Goal: Information Seeking & Learning: Compare options

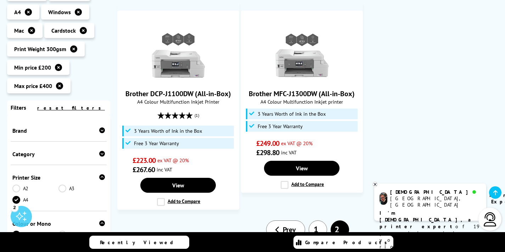
scroll to position [203, 0]
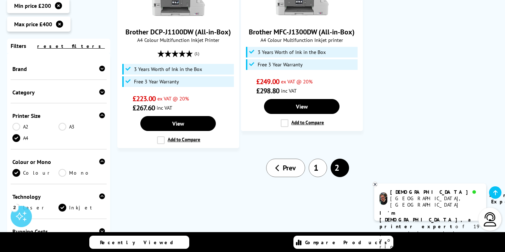
click at [33, 73] on div "Brand" at bounding box center [59, 67] width 96 height 23
click at [36, 69] on div "Brand" at bounding box center [58, 68] width 93 height 7
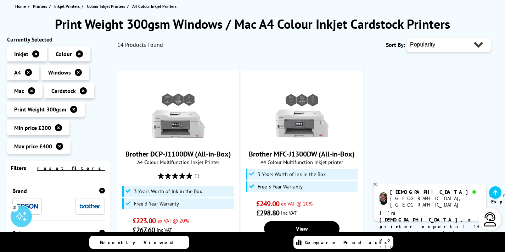
scroll to position [206, 0]
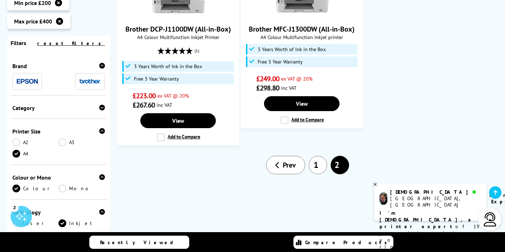
click at [406, 198] on div "[GEOGRAPHIC_DATA], [GEOGRAPHIC_DATA]" at bounding box center [435, 201] width 90 height 13
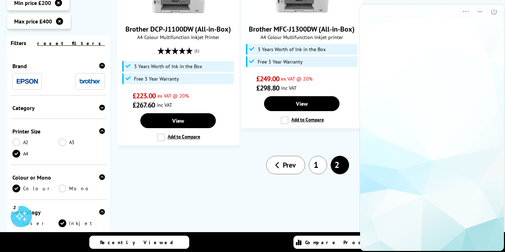
scroll to position [0, 0]
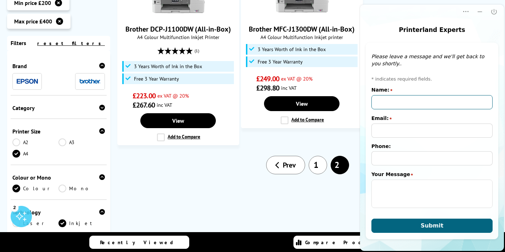
click at [395, 101] on input "Name:" at bounding box center [432, 102] width 121 height 14
type input "[PERSON_NAME]"
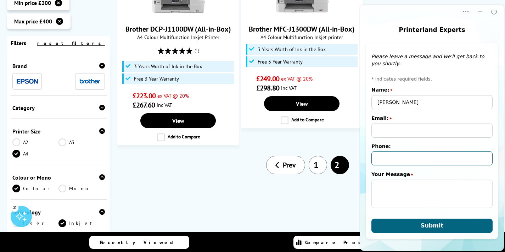
type input "07918657031"
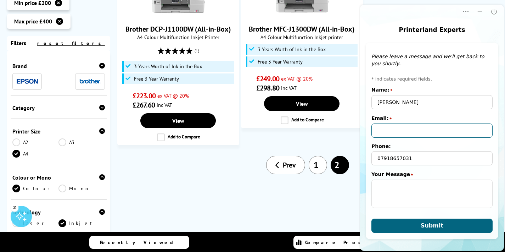
click at [400, 127] on input "Email:" at bounding box center [432, 130] width 121 height 14
click at [399, 128] on input "Email:" at bounding box center [432, 130] width 121 height 14
type input "[EMAIL_ADDRESS][DOMAIN_NAME]"
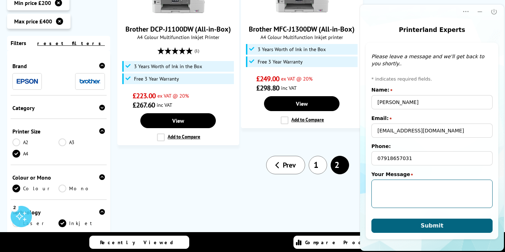
click at [382, 190] on textarea "Your Message" at bounding box center [432, 193] width 121 height 28
paste textarea "Hello, I’m starting a small art business and need a reliable color inkjet print…"
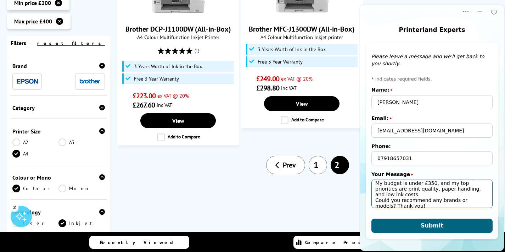
scroll to position [30, 0]
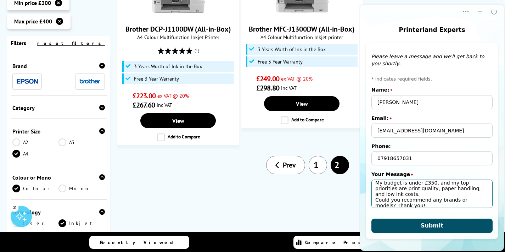
type textarea "Hello, I’m starting a small art business and need a reliable color inkjet print…"
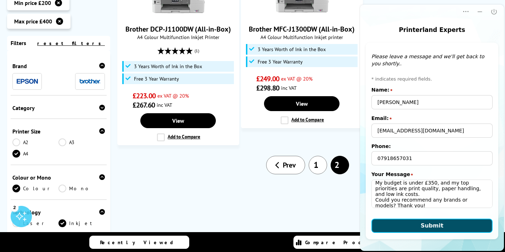
click at [417, 220] on button "Submit" at bounding box center [432, 225] width 121 height 14
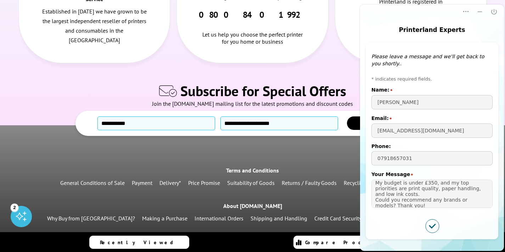
scroll to position [611, 0]
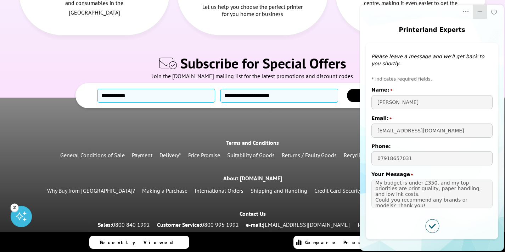
click at [479, 13] on icon "Minimize" at bounding box center [480, 11] width 7 height 7
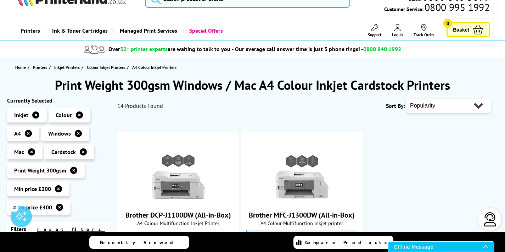
scroll to position [0, 0]
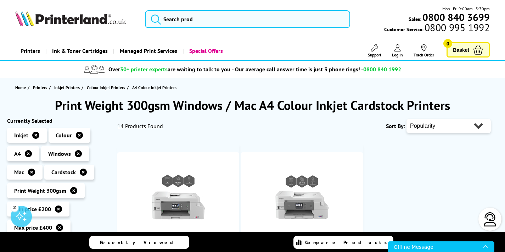
click at [488, 219] on img at bounding box center [490, 219] width 14 height 14
click at [494, 216] on img at bounding box center [490, 219] width 14 height 14
click at [427, 244] on div "Offline Message" at bounding box center [438, 246] width 89 height 10
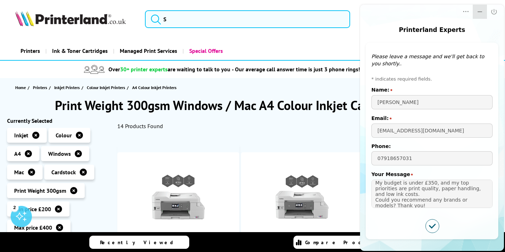
click at [477, 14] on icon "Minimize" at bounding box center [480, 11] width 7 height 7
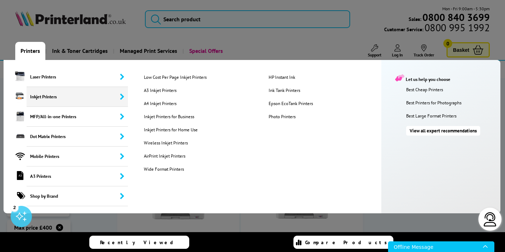
click at [33, 97] on span "Inkjet Printers" at bounding box center [77, 97] width 101 height 20
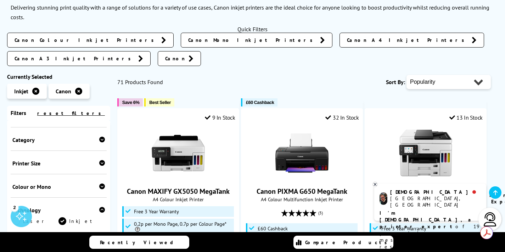
scroll to position [81, 0]
click at [51, 173] on div "Colour or Mono Colour Mono" at bounding box center [59, 184] width 96 height 23
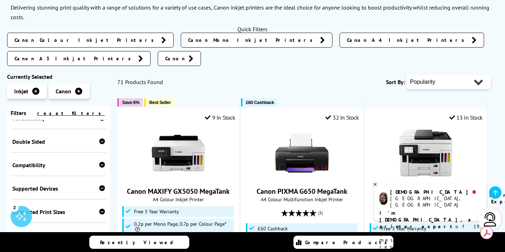
scroll to position [288, 0]
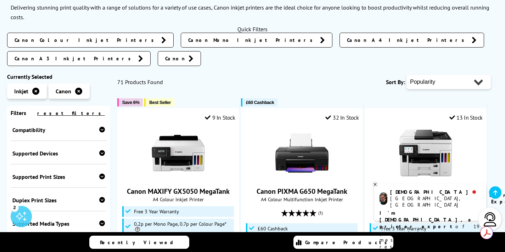
click at [63, 173] on div "Supported Print Sizes" at bounding box center [58, 176] width 93 height 7
click at [16, 206] on link "A4" at bounding box center [35, 210] width 46 height 8
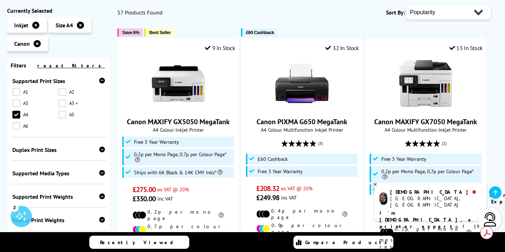
scroll to position [346, 0]
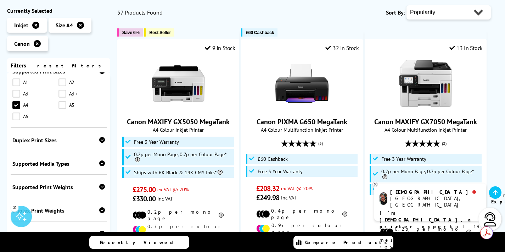
click at [56, 189] on div "Supported Print Weights" at bounding box center [58, 186] width 93 height 7
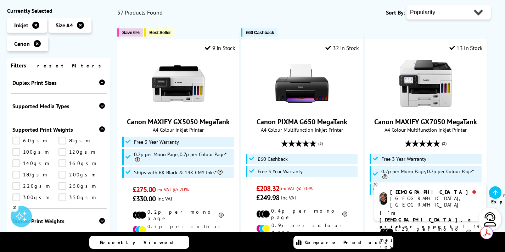
scroll to position [405, 0]
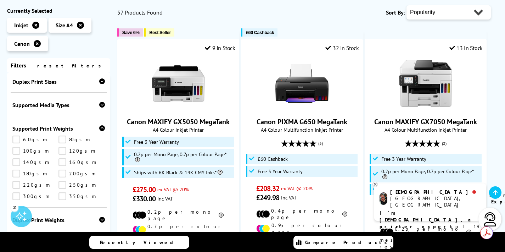
click at [17, 195] on link "300gsm" at bounding box center [35, 196] width 46 height 8
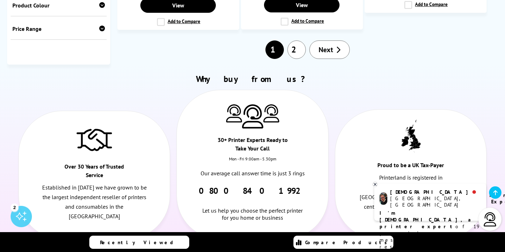
scroll to position [983, 0]
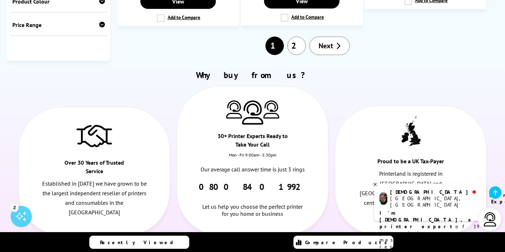
click at [38, 21] on div "Price Range" at bounding box center [58, 24] width 93 height 7
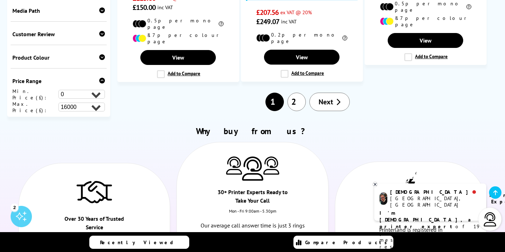
scroll to position [920, 0]
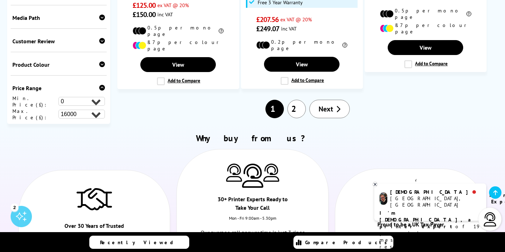
click at [76, 97] on select "0 100 200 300 400 500 600 700 800 900 1000 2000 3000 4000 5000 6000 8000 10000 …" at bounding box center [82, 101] width 46 height 9
select select "200"
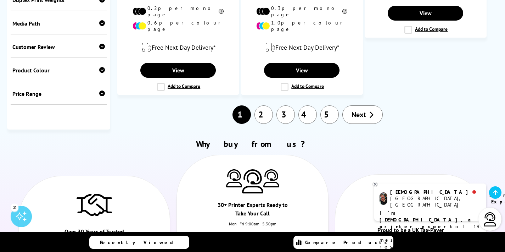
scroll to position [1157, 0]
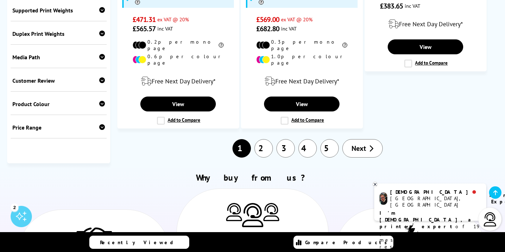
click at [90, 124] on div "Price Range" at bounding box center [58, 127] width 93 height 7
click at [85, 149] on select "0 100 200 300 400 500 600 700 800 900 1000 2000 3000 4000 5000 6000 8000 10000 …" at bounding box center [82, 153] width 46 height 9
select select "500"
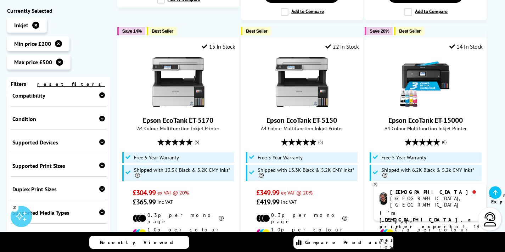
scroll to position [245, 0]
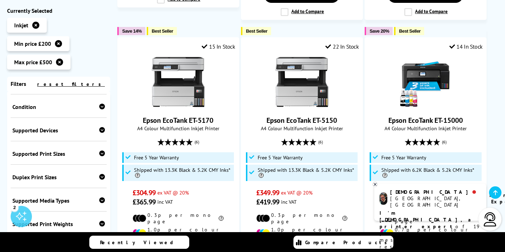
click at [61, 155] on div "Supported Print Sizes" at bounding box center [58, 153] width 93 height 7
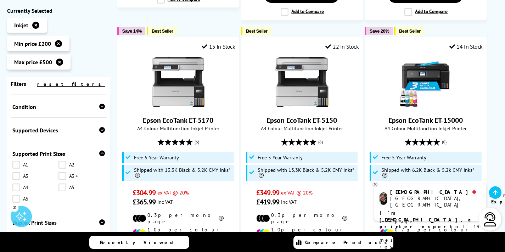
click at [19, 188] on link "A4" at bounding box center [35, 187] width 46 height 8
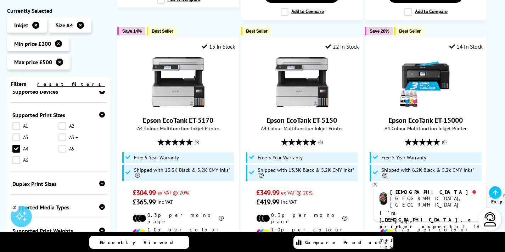
scroll to position [357, 0]
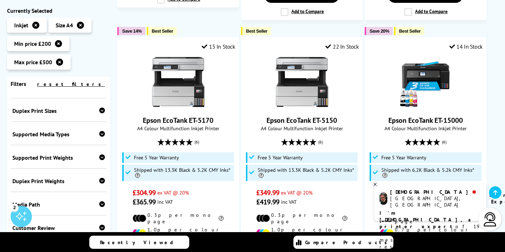
click at [55, 115] on div "Duplex Print Sizes A3 A4 A5 A6" at bounding box center [59, 109] width 96 height 23
click at [65, 161] on div "Supported Print Weights" at bounding box center [58, 157] width 93 height 7
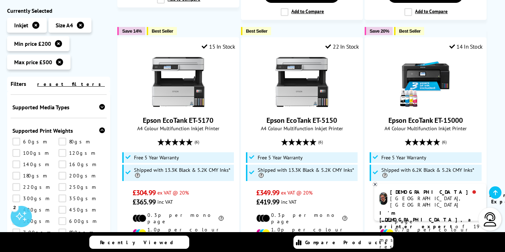
scroll to position [417, 0]
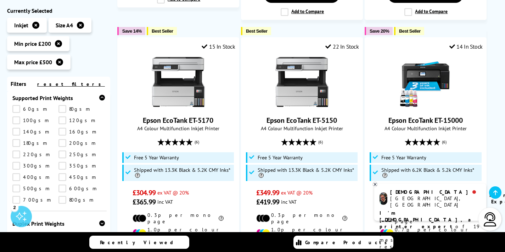
click at [19, 165] on link "300gsm" at bounding box center [35, 166] width 46 height 8
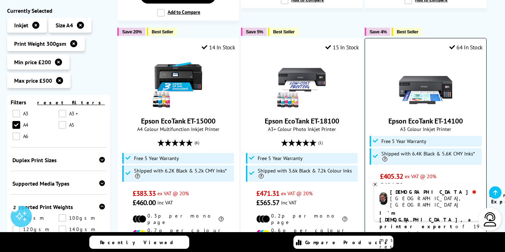
scroll to position [844, 0]
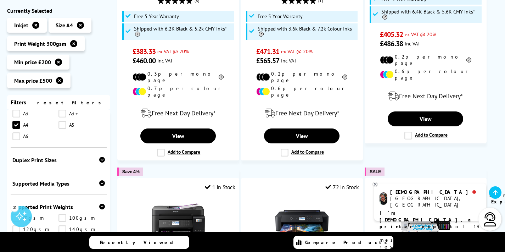
click at [429, 210] on b "I'm [DEMOGRAPHIC_DATA], a printer expert" at bounding box center [427, 220] width 94 height 20
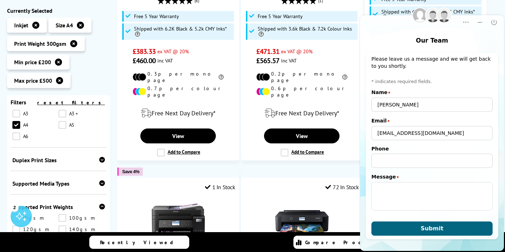
scroll to position [4, 0]
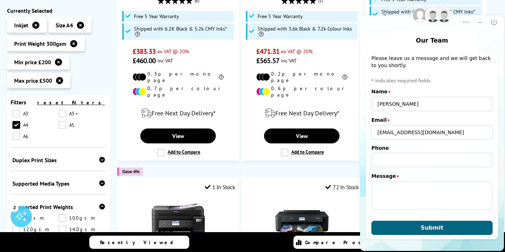
click at [432, 19] on div at bounding box center [409, 19] width 96 height 9
click at [422, 17] on div at bounding box center [432, 128] width 146 height 248
click at [480, 24] on icon "Minimize" at bounding box center [480, 22] width 7 height 7
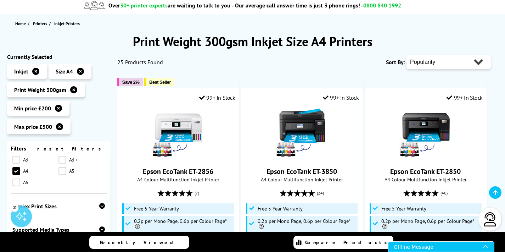
scroll to position [0, 0]
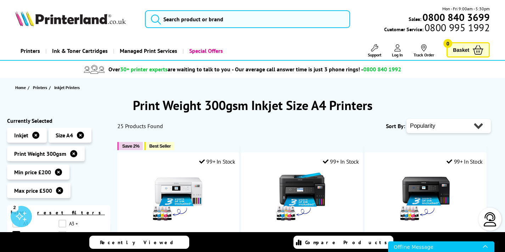
drag, startPoint x: 59, startPoint y: 173, endPoint x: 131, endPoint y: 173, distance: 72.0
click at [59, 173] on icon at bounding box center [58, 171] width 7 height 7
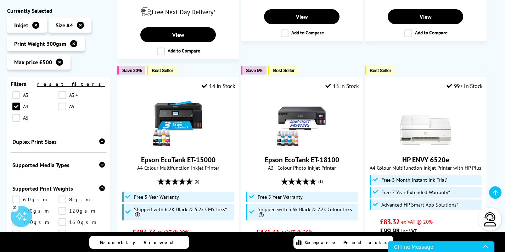
scroll to position [932, 0]
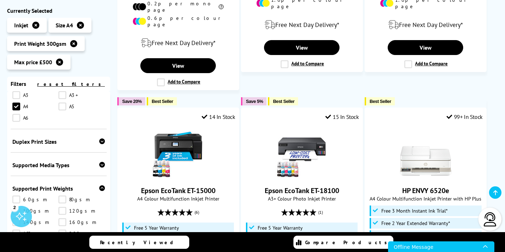
click at [60, 64] on icon at bounding box center [59, 62] width 7 height 7
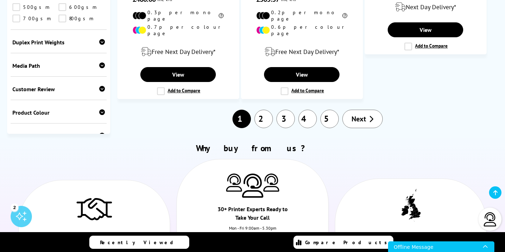
scroll to position [451, 0]
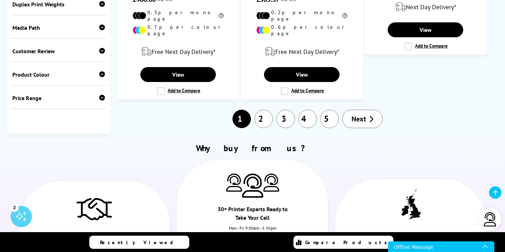
click at [58, 85] on div "Price Range Min. Price(£): 0 100 200 300 400 500 600 700 800 900 1000 2000 3000…" at bounding box center [59, 96] width 96 height 23
click at [27, 94] on div "Price Range" at bounding box center [58, 97] width 93 height 7
click at [65, 120] on select "0 100 200 300 400 500 600 700 800 900 1000 2000 3000 4000 5000 6000 8000 10000 …" at bounding box center [82, 124] width 46 height 9
select select "400"
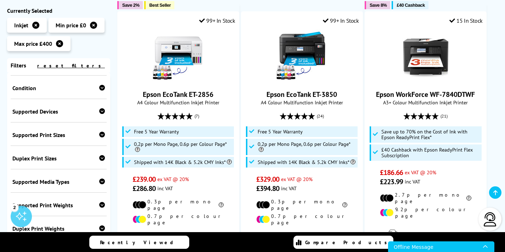
scroll to position [254, 0]
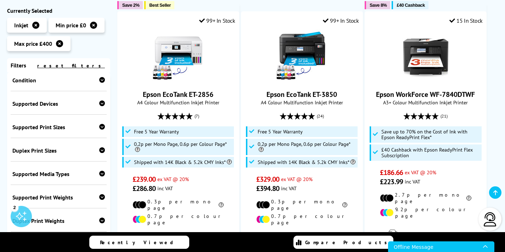
click at [53, 128] on div "Supported Print Sizes" at bounding box center [58, 126] width 93 height 7
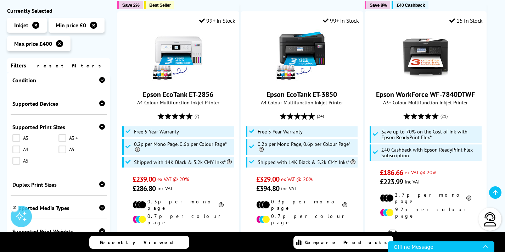
click at [13, 150] on link "A4" at bounding box center [35, 149] width 46 height 8
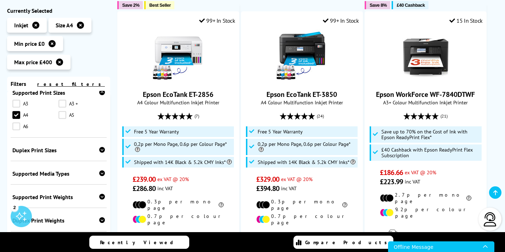
scroll to position [349, 0]
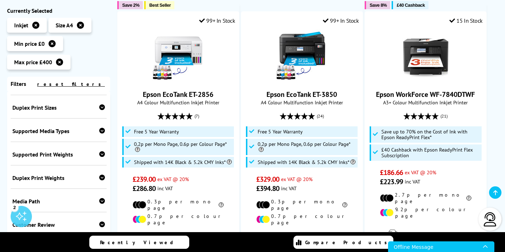
click at [45, 153] on div "Supported Print Weights" at bounding box center [58, 154] width 93 height 7
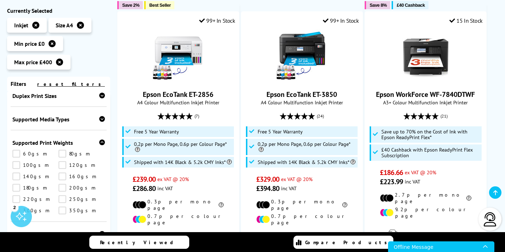
scroll to position [399, 0]
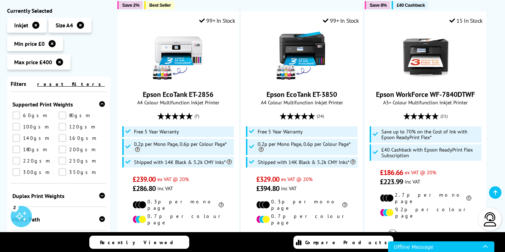
click at [26, 173] on link "300gsm" at bounding box center [35, 172] width 46 height 8
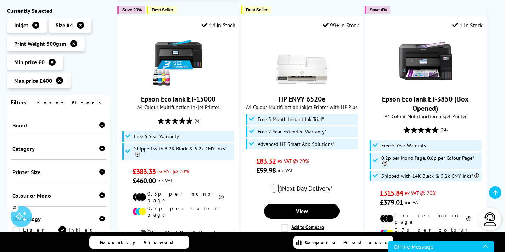
scroll to position [968, 0]
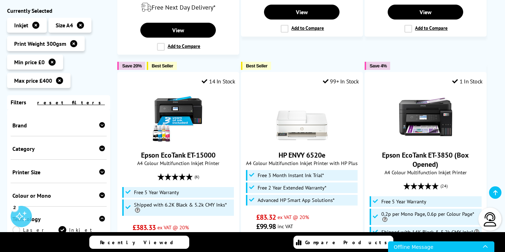
click at [38, 65] on span "Min price £0" at bounding box center [29, 62] width 30 height 7
click at [54, 61] on icon at bounding box center [52, 62] width 7 height 7
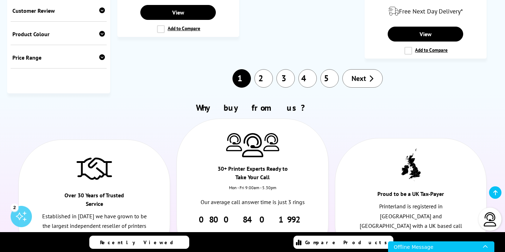
scroll to position [1175, 0]
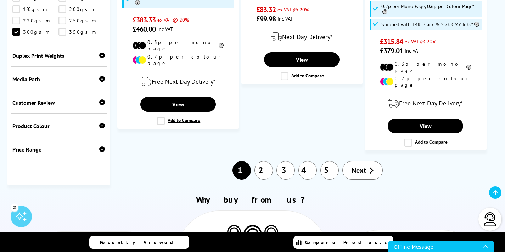
click at [52, 146] on div "Price Range" at bounding box center [58, 149] width 93 height 7
click at [67, 158] on select "0 100 200 300 400 500 600 700 800 900 1000 2000 3000 4000 5000 6000 8000 10000 …" at bounding box center [82, 162] width 46 height 9
select select "200"
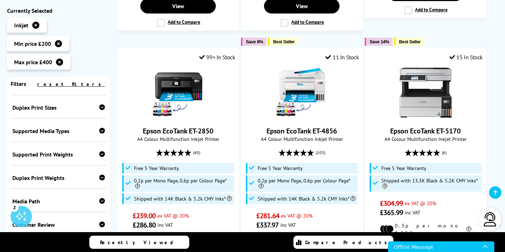
scroll to position [400, 0]
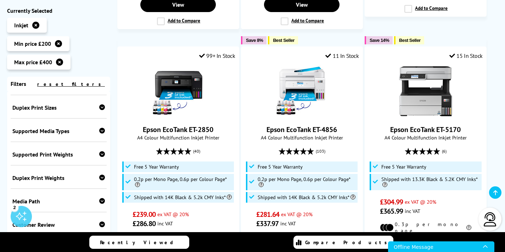
click at [51, 159] on div "Supported Print Weights 60gsm 80gsm 100gsm 120gsm 140gsm 160gsm 180gsm 200gsm" at bounding box center [59, 153] width 96 height 23
click at [54, 153] on div "Supported Print Weights" at bounding box center [58, 154] width 93 height 7
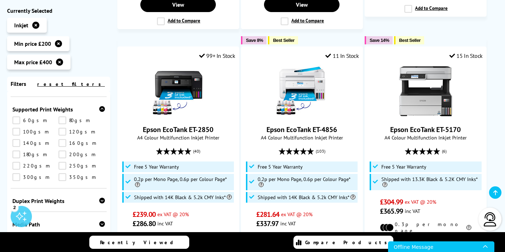
scroll to position [361, 0]
click at [37, 176] on link "300gsm" at bounding box center [35, 176] width 46 height 8
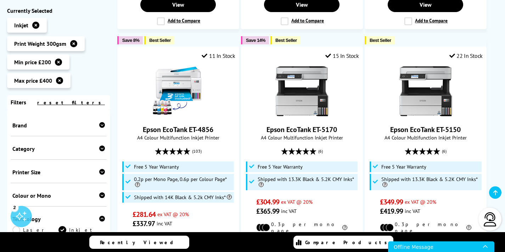
click at [25, 123] on div "Brand" at bounding box center [58, 125] width 93 height 7
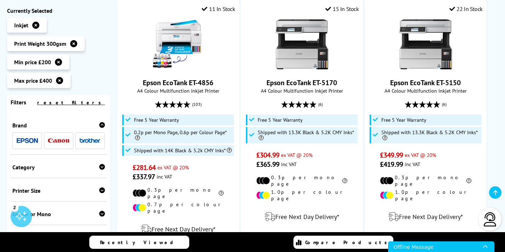
click at [38, 166] on div "Category" at bounding box center [58, 166] width 93 height 7
click at [54, 217] on div "Printer Size" at bounding box center [58, 220] width 93 height 7
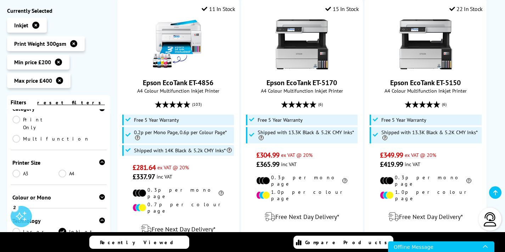
click at [59, 185] on div "Colour or Mono Colour Mono" at bounding box center [59, 196] width 96 height 23
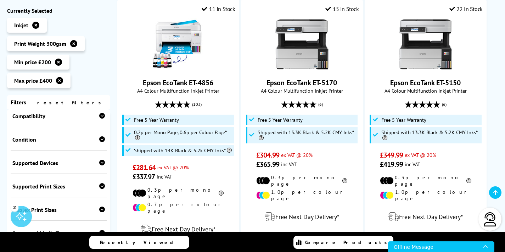
scroll to position [295, 0]
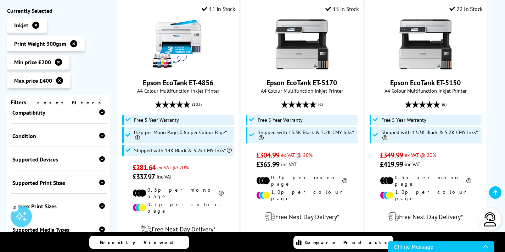
click at [56, 170] on div "Supported Print Sizes A3 A3+ A4 A5 A6" at bounding box center [59, 181] width 96 height 23
click at [54, 179] on div "Supported Print Sizes" at bounding box center [58, 182] width 93 height 7
click at [20, 201] on link "A4" at bounding box center [35, 205] width 46 height 8
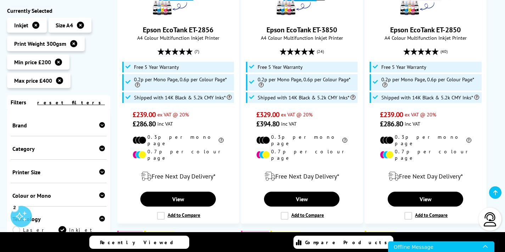
click at [49, 128] on div "Brand" at bounding box center [58, 125] width 93 height 7
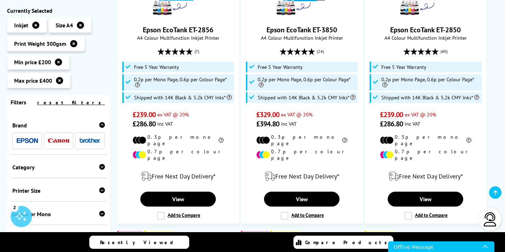
click at [57, 138] on span at bounding box center [58, 140] width 21 height 9
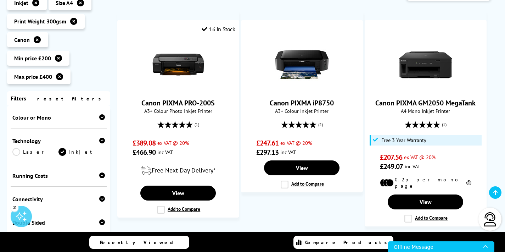
scroll to position [122, 0]
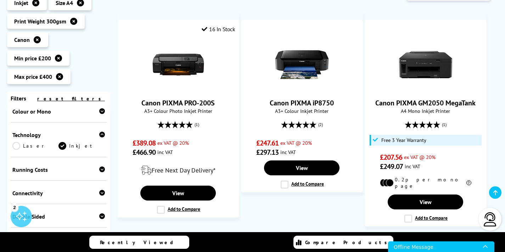
click at [60, 115] on div "Colour or Mono Colour Mono" at bounding box center [59, 110] width 96 height 23
click at [63, 111] on div "Colour or Mono" at bounding box center [58, 111] width 93 height 7
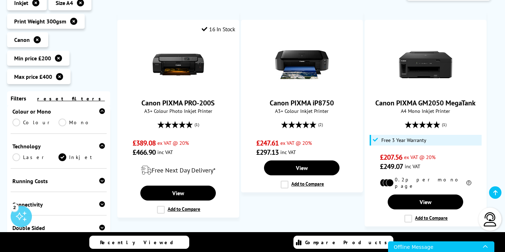
click at [22, 120] on link "Colour" at bounding box center [35, 122] width 46 height 8
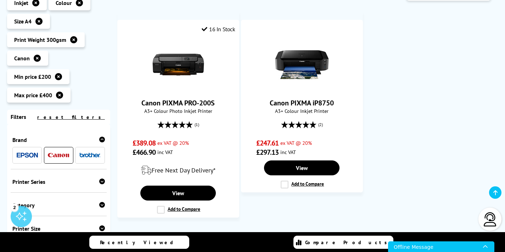
scroll to position [152, 0]
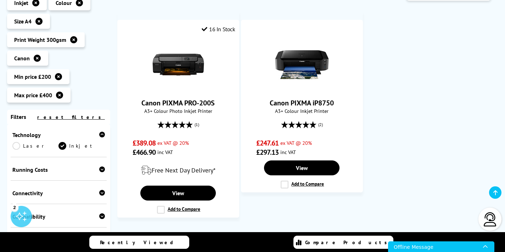
click at [443, 107] on ul "16 In Stock Canon PIXMA PRO-200S A3+ Colour Photo Inkjet Printer (1)" at bounding box center [307, 109] width 381 height 215
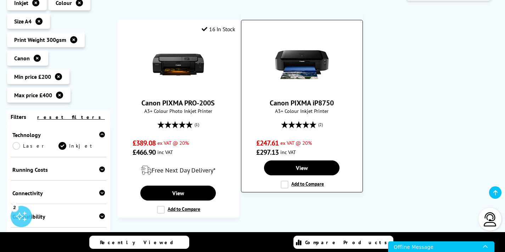
drag, startPoint x: 339, startPoint y: 100, endPoint x: 270, endPoint y: 101, distance: 68.8
click at [270, 101] on span "Canon PIXMA iP8750" at bounding box center [302, 102] width 111 height 9
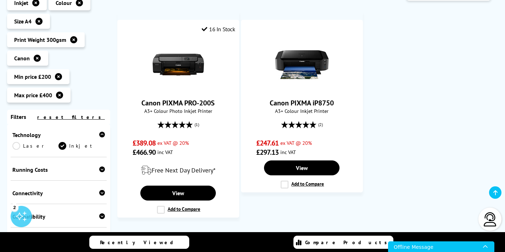
copy link "Canon PIXMA iP8750"
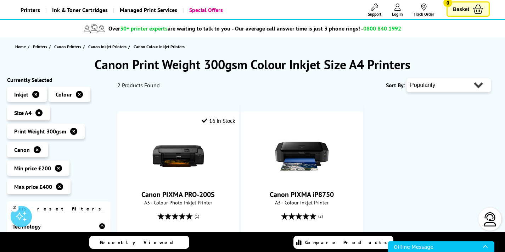
scroll to position [65, 0]
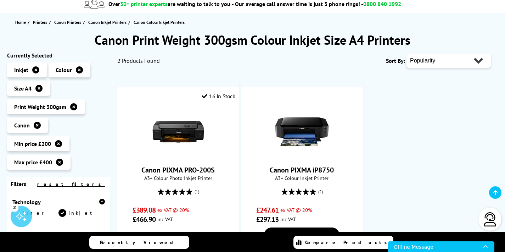
click at [36, 125] on icon at bounding box center [37, 125] width 7 height 7
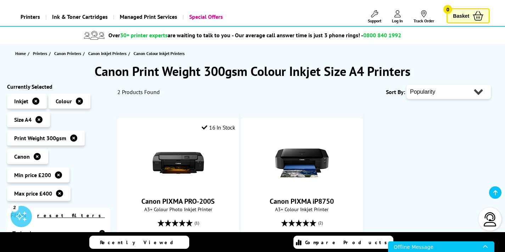
scroll to position [116, 0]
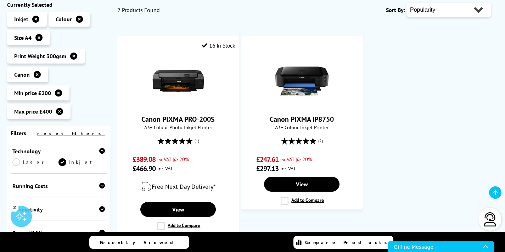
click at [94, 97] on ul "Inkjet Colour Size A4" at bounding box center [58, 67] width 103 height 111
drag, startPoint x: 38, startPoint y: 74, endPoint x: 54, endPoint y: 76, distance: 16.3
click at [38, 74] on icon at bounding box center [37, 74] width 7 height 7
click at [34, 74] on icon at bounding box center [37, 74] width 7 height 7
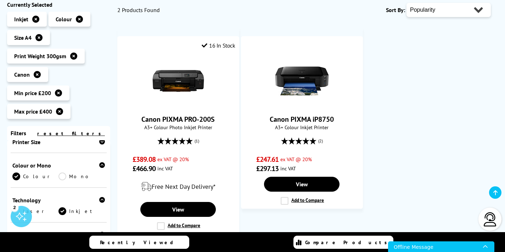
scroll to position [0, 0]
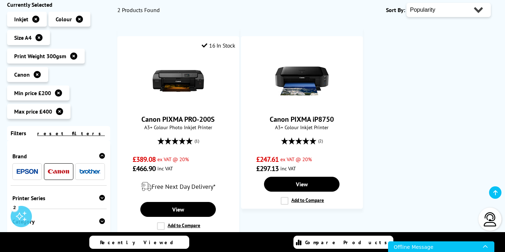
click at [27, 170] on img at bounding box center [27, 171] width 21 height 5
click at [27, 169] on img at bounding box center [27, 171] width 21 height 5
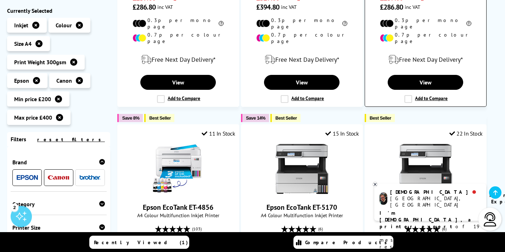
scroll to position [386, 0]
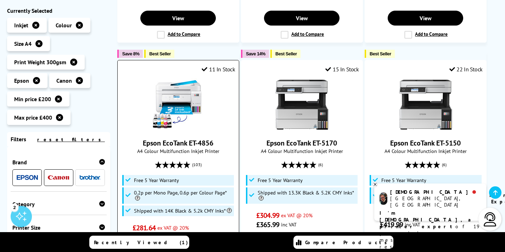
drag, startPoint x: 219, startPoint y: 132, endPoint x: 143, endPoint y: 134, distance: 77.0
click at [143, 138] on span "Epson EcoTank ET-4856" at bounding box center [178, 142] width 111 height 9
copy link "Epson EcoTank ET-4856"
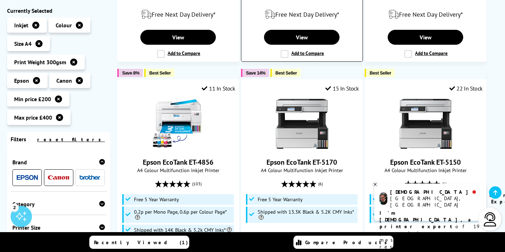
scroll to position [471, 0]
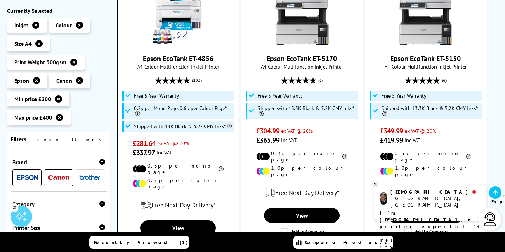
click at [162, 240] on label "Add to Compare" at bounding box center [178, 244] width 43 height 8
click at [0, 0] on input "Add to Compare" at bounding box center [0, 0] width 0 height 0
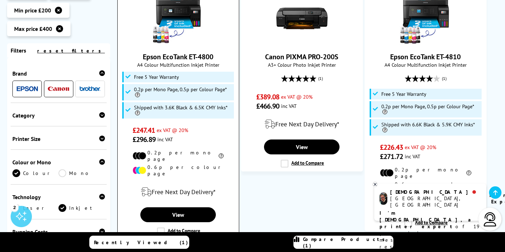
scroll to position [1140, 0]
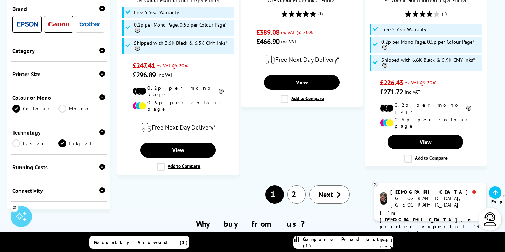
click at [301, 185] on link "2" at bounding box center [297, 194] width 18 height 18
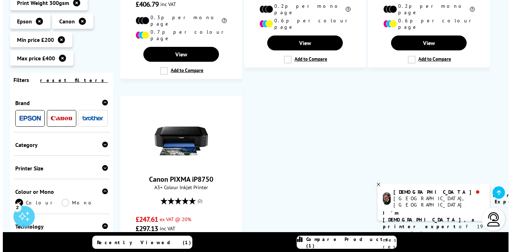
scroll to position [390, 0]
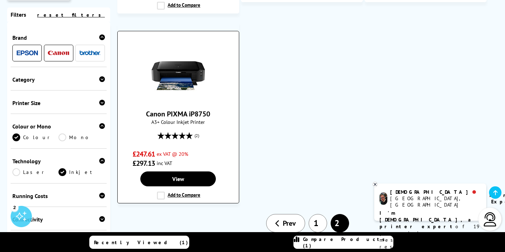
click at [158, 191] on label "Add to Compare" at bounding box center [178, 195] width 43 height 8
click at [0, 0] on input "Add to Compare" at bounding box center [0, 0] width 0 height 0
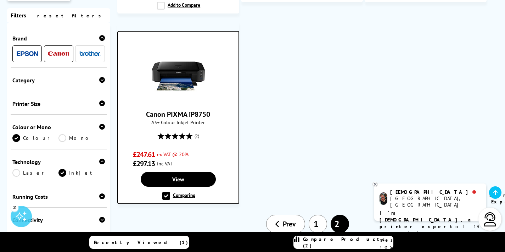
click at [362, 240] on span "Compare Products (2)" at bounding box center [348, 242] width 90 height 13
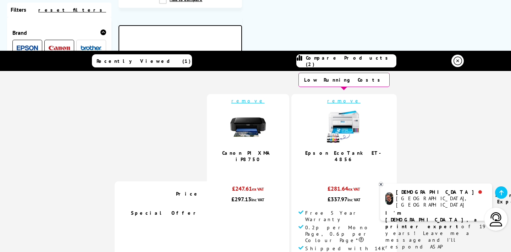
scroll to position [0, 0]
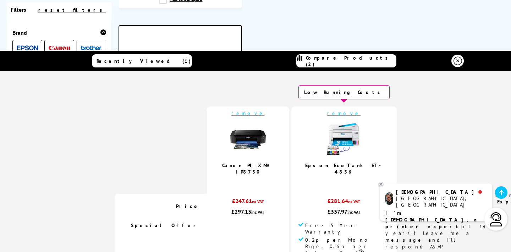
click at [458, 63] on icon at bounding box center [457, 61] width 9 height 9
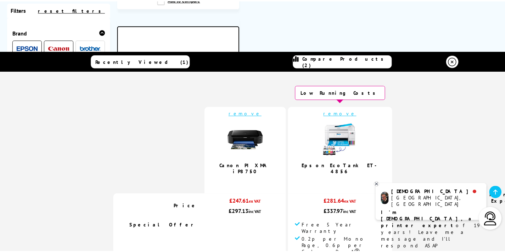
scroll to position [396, 0]
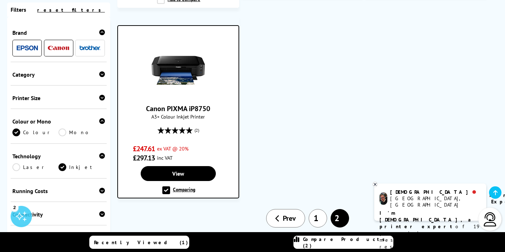
click at [213, 70] on div at bounding box center [178, 70] width 113 height 53
click at [177, 166] on link "View" at bounding box center [178, 173] width 75 height 15
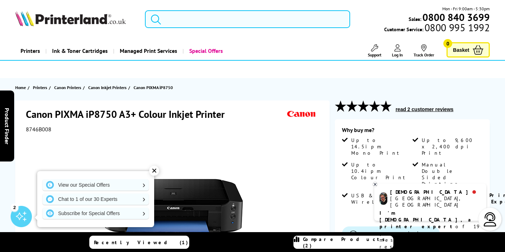
click at [183, 21] on input "search" at bounding box center [247, 19] width 205 height 18
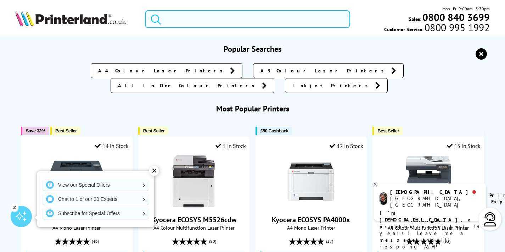
paste input "Epson Expression Photo HD XP-15000"
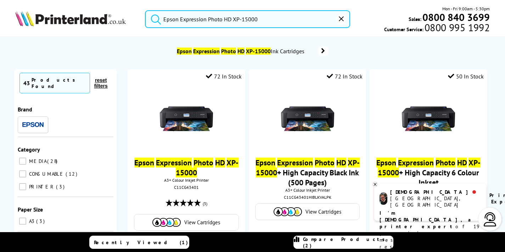
type input "Epson Expression Photo HD XP-15000"
click at [70, 22] on img at bounding box center [70, 19] width 111 height 16
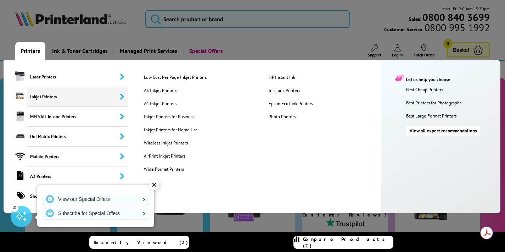
click at [40, 97] on span "Inkjet Printers" at bounding box center [77, 97] width 101 height 20
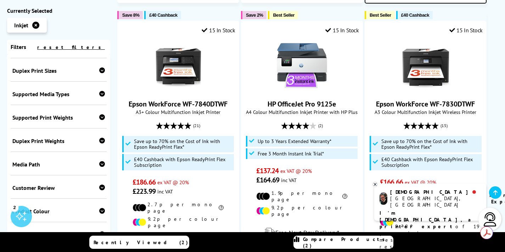
scroll to position [755, 0]
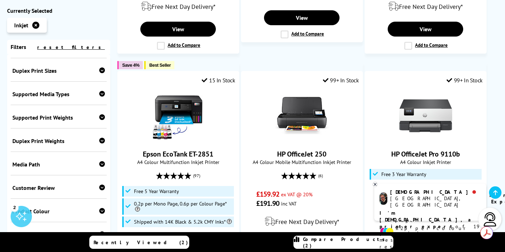
click at [51, 214] on div "Product Colour" at bounding box center [58, 210] width 93 height 7
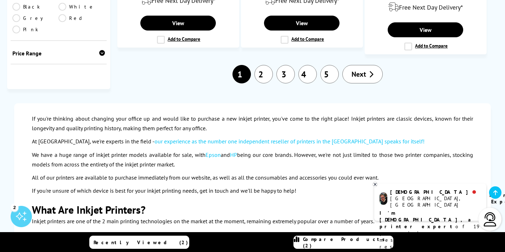
scroll to position [1282, 0]
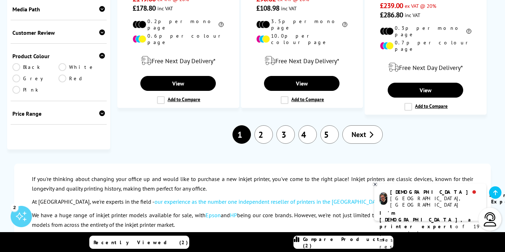
click at [56, 110] on div "Price Range" at bounding box center [58, 113] width 93 height 7
click at [71, 135] on select "0 100 200 300 400 500 600 700 800 900 1000 2000 3000 4000 5000 6000 8000 10000 …" at bounding box center [82, 139] width 46 height 9
select select "400"
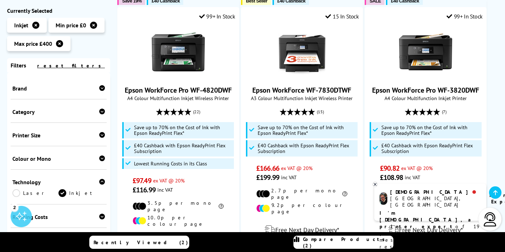
scroll to position [1033, 0]
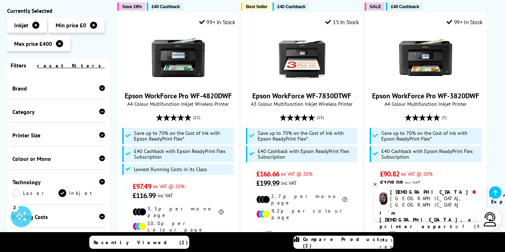
click at [61, 108] on div "Category" at bounding box center [58, 111] width 93 height 7
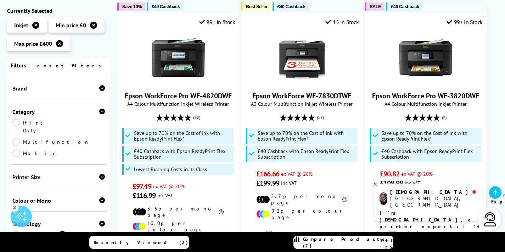
click at [52, 165] on div "Printer Size A3 A4" at bounding box center [59, 176] width 96 height 23
click at [48, 173] on div "Printer Size" at bounding box center [58, 176] width 93 height 7
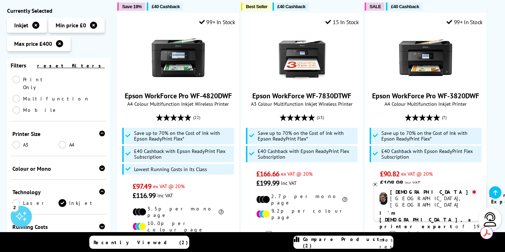
scroll to position [67, 0]
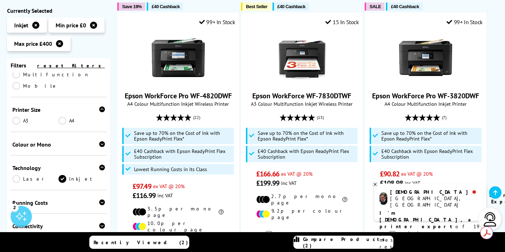
click at [45, 141] on div "Colour or Mono" at bounding box center [58, 144] width 93 height 7
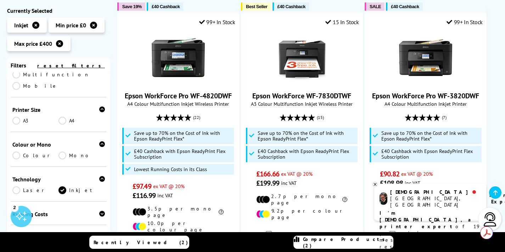
click at [33, 151] on link "Colour" at bounding box center [35, 155] width 46 height 8
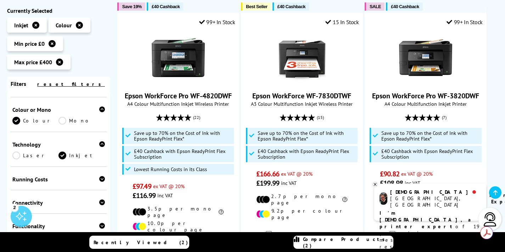
scroll to position [122, 0]
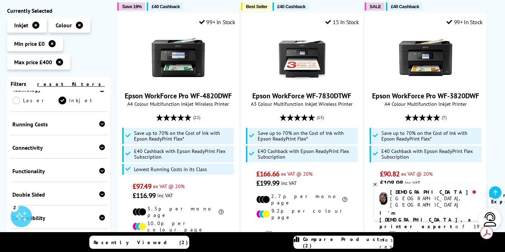
click at [43, 121] on div "Running Costs" at bounding box center [58, 124] width 93 height 7
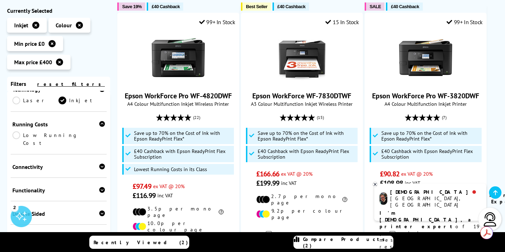
click at [39, 163] on div "Connectivity" at bounding box center [58, 166] width 93 height 7
click at [43, 131] on link "Low Running Cost" at bounding box center [58, 139] width 93 height 16
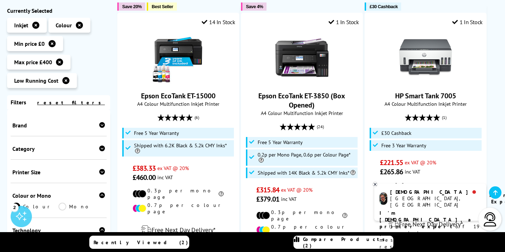
scroll to position [145, 0]
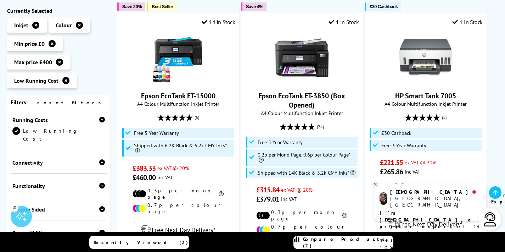
click at [24, 127] on link "Low Running Cost" at bounding box center [58, 135] width 93 height 16
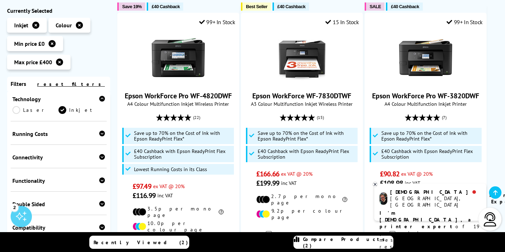
scroll to position [112, 0]
click at [78, 130] on div "Running Costs" at bounding box center [58, 133] width 93 height 7
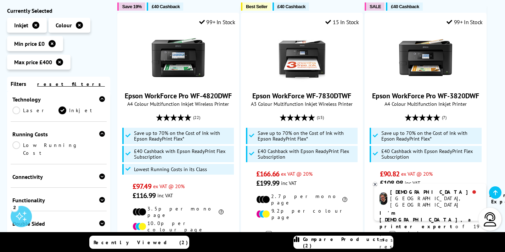
click at [70, 141] on link "Low Running Cost" at bounding box center [58, 149] width 93 height 16
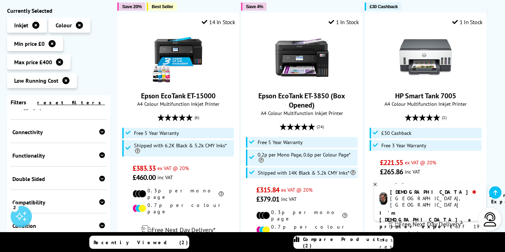
scroll to position [176, 0]
click at [68, 143] on div "Functionality Copy Scan Fax" at bounding box center [59, 154] width 96 height 23
click at [68, 151] on div "Functionality" at bounding box center [58, 154] width 93 height 7
click at [68, 198] on div "Double Sided" at bounding box center [58, 201] width 93 height 7
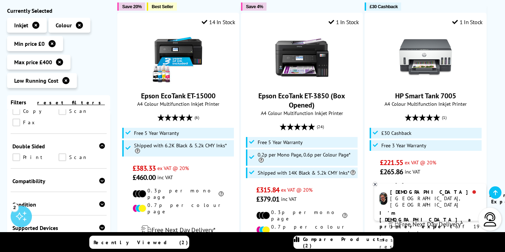
click at [53, 177] on div "Compatibility" at bounding box center [58, 180] width 93 height 7
click at [59, 199] on link "Mac" at bounding box center [35, 203] width 46 height 8
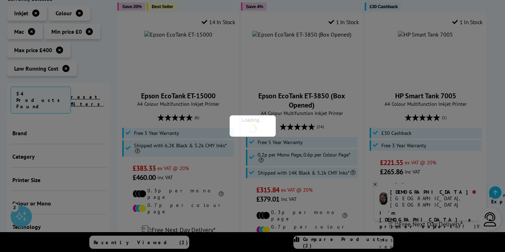
scroll to position [265, 0]
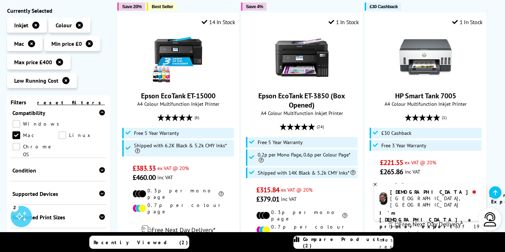
click at [22, 120] on link "Windows" at bounding box center [37, 124] width 51 height 8
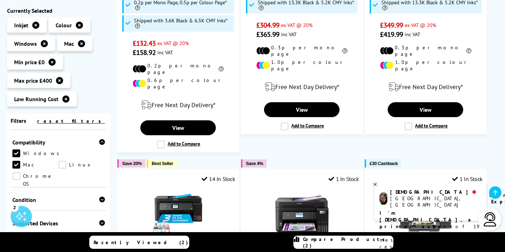
scroll to position [255, 0]
click at [47, 186] on div "Condition Box Opened" at bounding box center [59, 197] width 96 height 23
click at [36, 195] on div "Condition" at bounding box center [58, 198] width 93 height 7
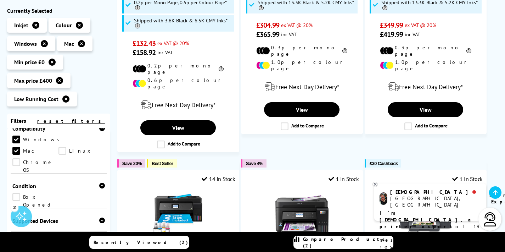
click at [37, 217] on div "Supported Devices" at bounding box center [58, 220] width 93 height 7
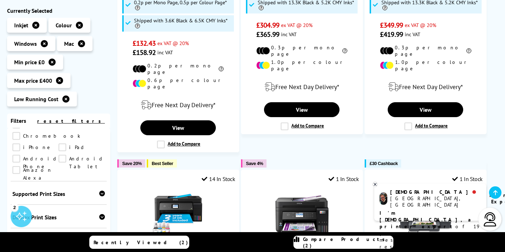
scroll to position [387, 0]
click at [49, 189] on div "Supported Print Sizes" at bounding box center [58, 192] width 93 height 7
click at [19, 211] on link "A4" at bounding box center [35, 215] width 46 height 8
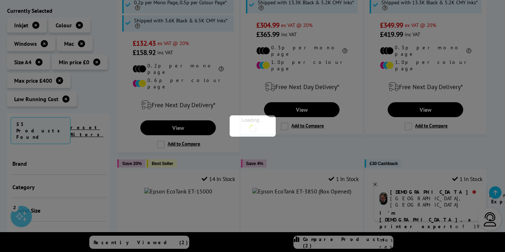
scroll to position [360, 0]
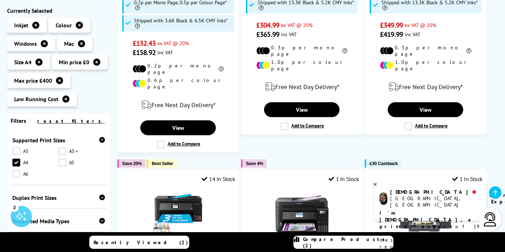
click at [54, 194] on div "Duplex Print Sizes" at bounding box center [58, 197] width 93 height 7
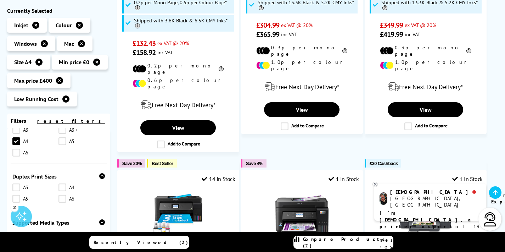
scroll to position [417, 0]
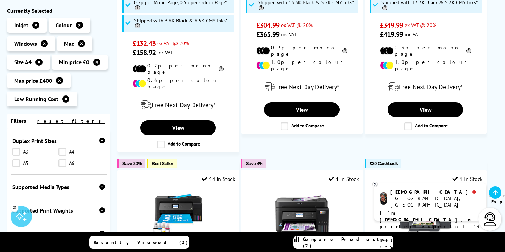
click at [55, 183] on div "Supported Media Types" at bounding box center [58, 186] width 93 height 7
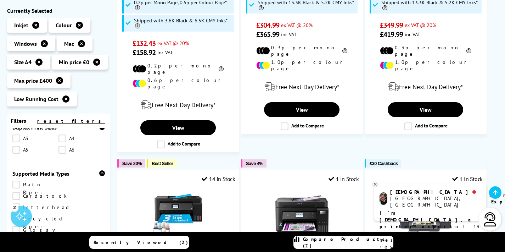
click at [62, 192] on link "Cardstock" at bounding box center [39, 196] width 55 height 8
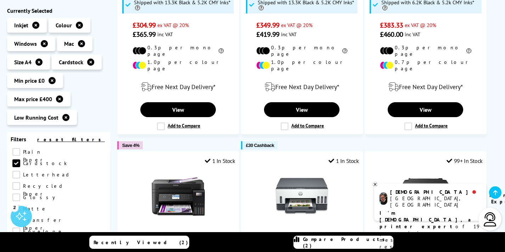
scroll to position [462, 0]
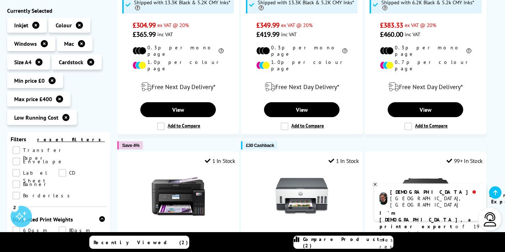
scroll to position [530, 0]
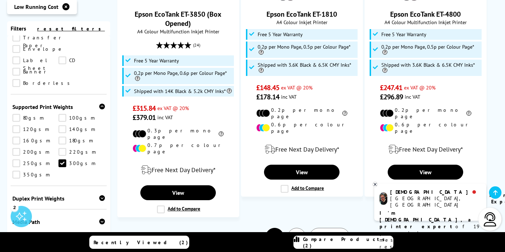
scroll to position [1165, 0]
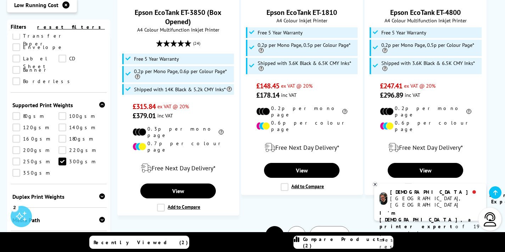
scroll to position [1116, 0]
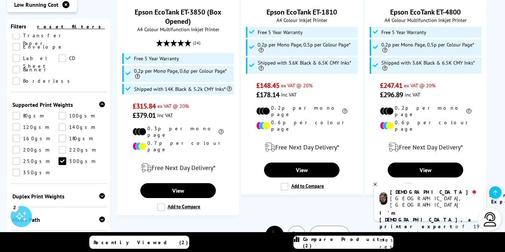
click at [295, 226] on link "2" at bounding box center [297, 235] width 18 height 18
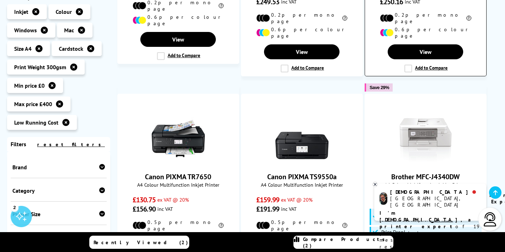
scroll to position [378, 0]
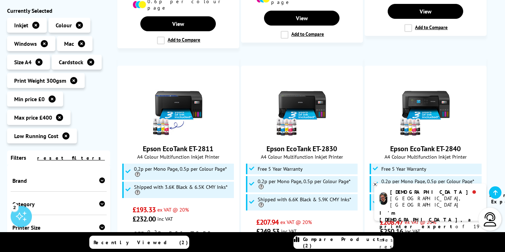
click at [46, 183] on div "Brand" at bounding box center [58, 180] width 93 height 7
click at [55, 191] on li at bounding box center [58, 196] width 29 height 17
click at [55, 195] on img at bounding box center [58, 196] width 21 height 5
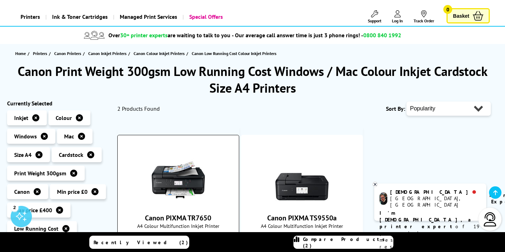
scroll to position [166, 0]
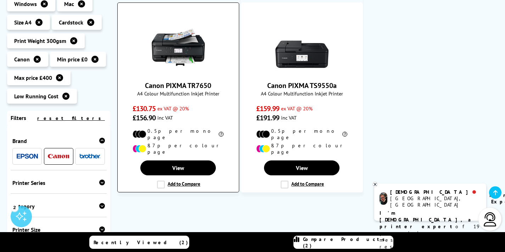
click at [218, 82] on span "Canon PIXMA TR7650" at bounding box center [178, 85] width 111 height 9
drag, startPoint x: 218, startPoint y: 85, endPoint x: 145, endPoint y: 83, distance: 73.4
click at [145, 83] on span "Canon PIXMA TR7650" at bounding box center [178, 85] width 111 height 9
click at [203, 79] on div "Canon PIXMA TR7650 A4 Colour Multifunction Inkjet Printer £130.75 ex VAT @ 20% …" at bounding box center [178, 72] width 114 height 102
drag, startPoint x: 212, startPoint y: 85, endPoint x: 135, endPoint y: 86, distance: 76.2
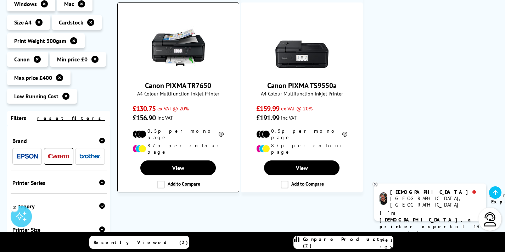
click at [135, 86] on span "Canon PIXMA TR7650" at bounding box center [178, 85] width 111 height 9
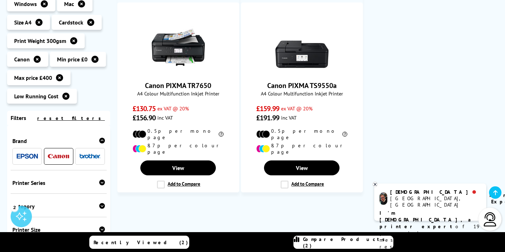
copy link "Canon PIXMA TR7650"
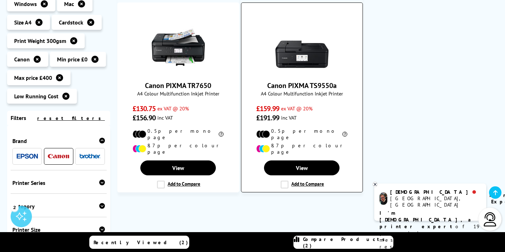
drag, startPoint x: 257, startPoint y: 84, endPoint x: 350, endPoint y: 87, distance: 93.0
click at [350, 87] on span "Canon PIXMA TS9550a" at bounding box center [302, 85] width 111 height 9
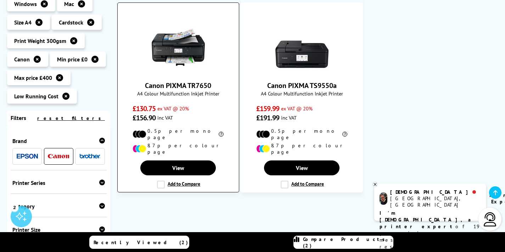
copy link "Canon PIXMA TS9550a"
